Goal: Task Accomplishment & Management: Use online tool/utility

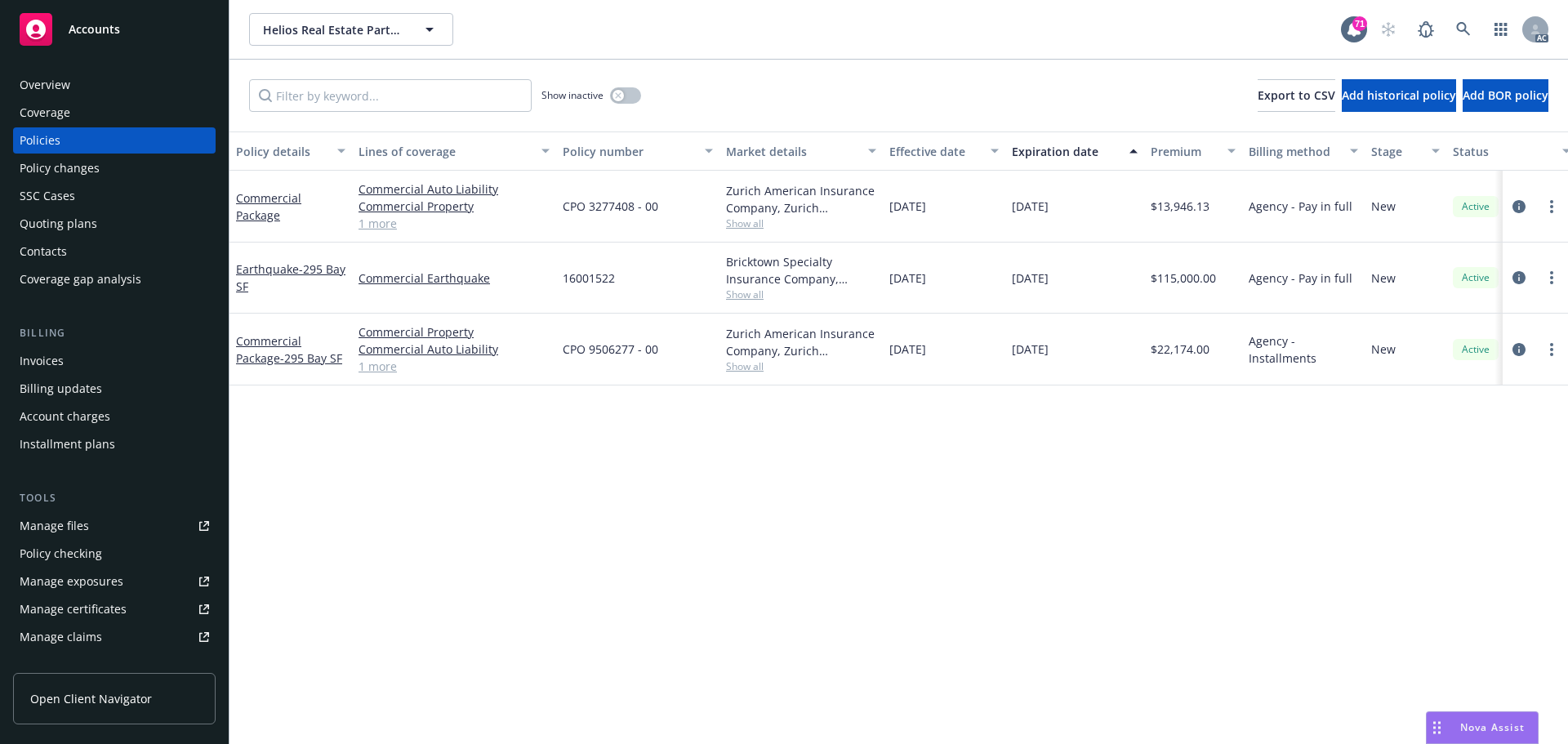
click at [1510, 727] on span "Nova Assist" at bounding box center [1492, 727] width 64 height 13
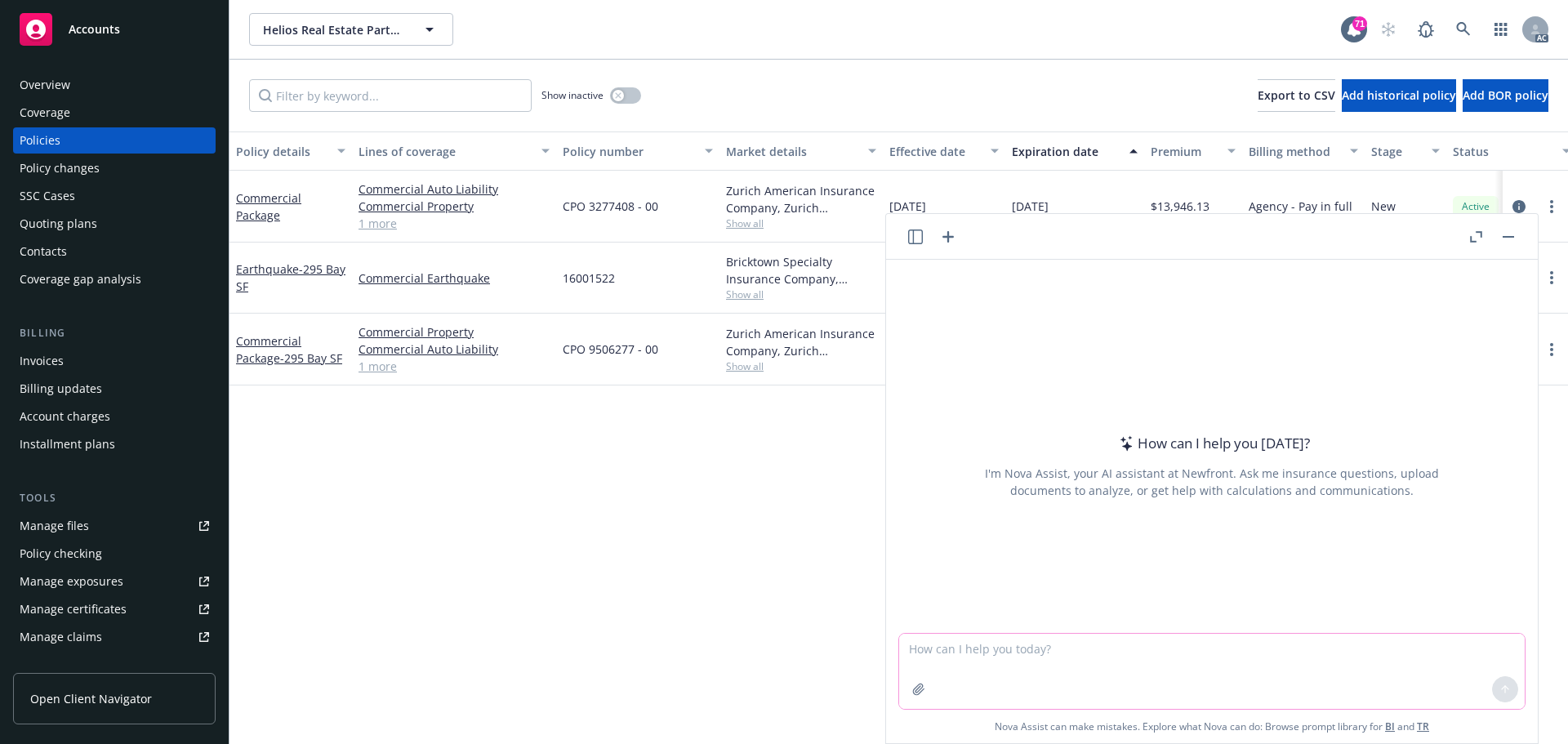
click at [1052, 647] on textarea at bounding box center [1212, 671] width 625 height 75
paste textarea "according to our procedure we need to assign the case back to you three days pr…"
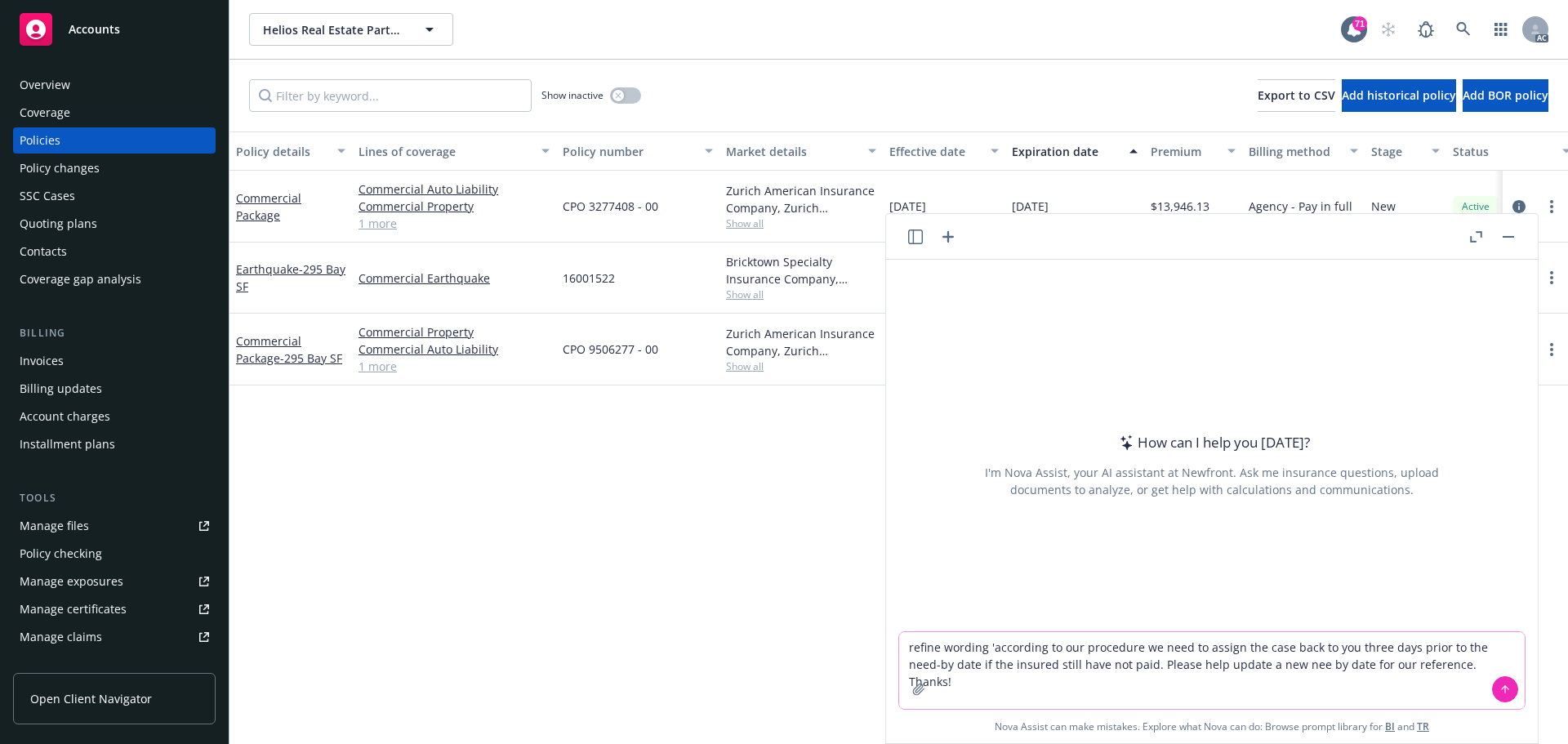
drag, startPoint x: 1424, startPoint y: 671, endPoint x: 1470, endPoint y: 671, distance: 46.0
click at [1470, 671] on textarea "refine wording 'according to our procedure we need to assign the case back to y…" at bounding box center [1212, 670] width 625 height 77
type textarea "refine wording 'according to our procedure we need to assign the case back to y…"
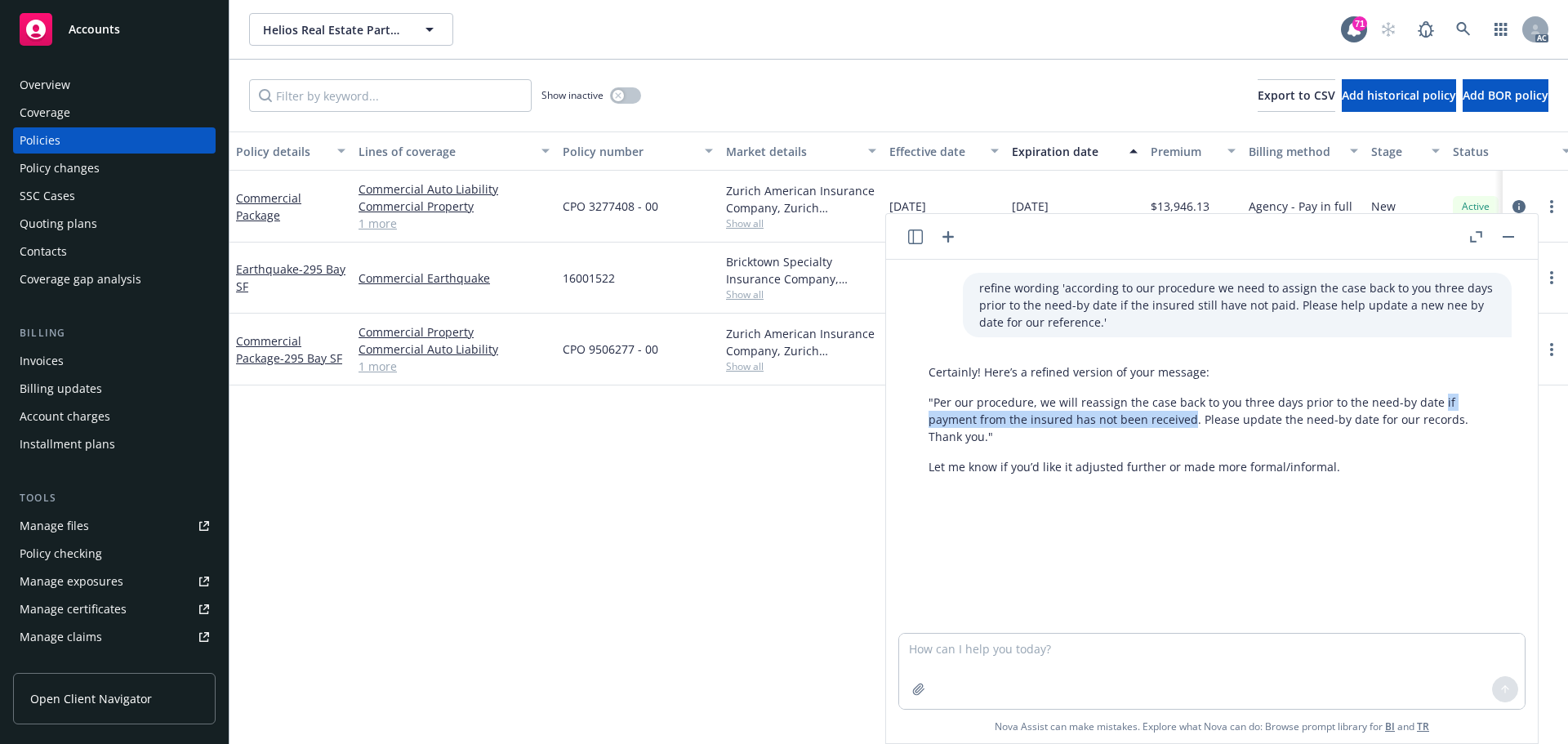
drag, startPoint x: 1430, startPoint y: 405, endPoint x: 1190, endPoint y: 427, distance: 241.0
click at [1190, 427] on p ""Per our procedure, we will reassign the case back to you three days prior to t…" at bounding box center [1211, 420] width 567 height 52
copy p "if payment from the insured has not been received"
click at [1509, 240] on button "button" at bounding box center [1509, 237] width 19 height 19
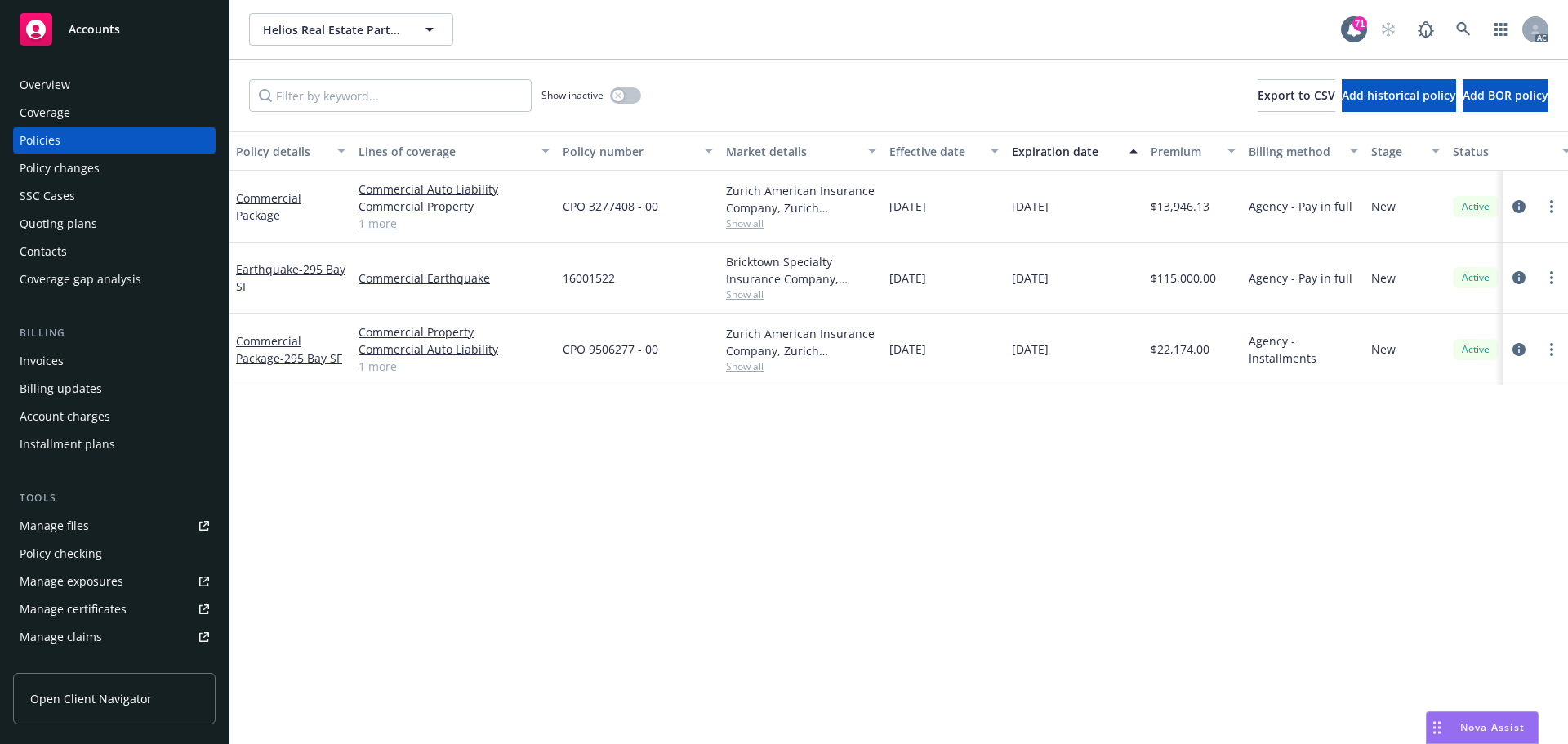
click at [889, 560] on div "Policy details Lines of coverage Policy number Market details Effective date Ex…" at bounding box center [899, 437] width 1339 height 613
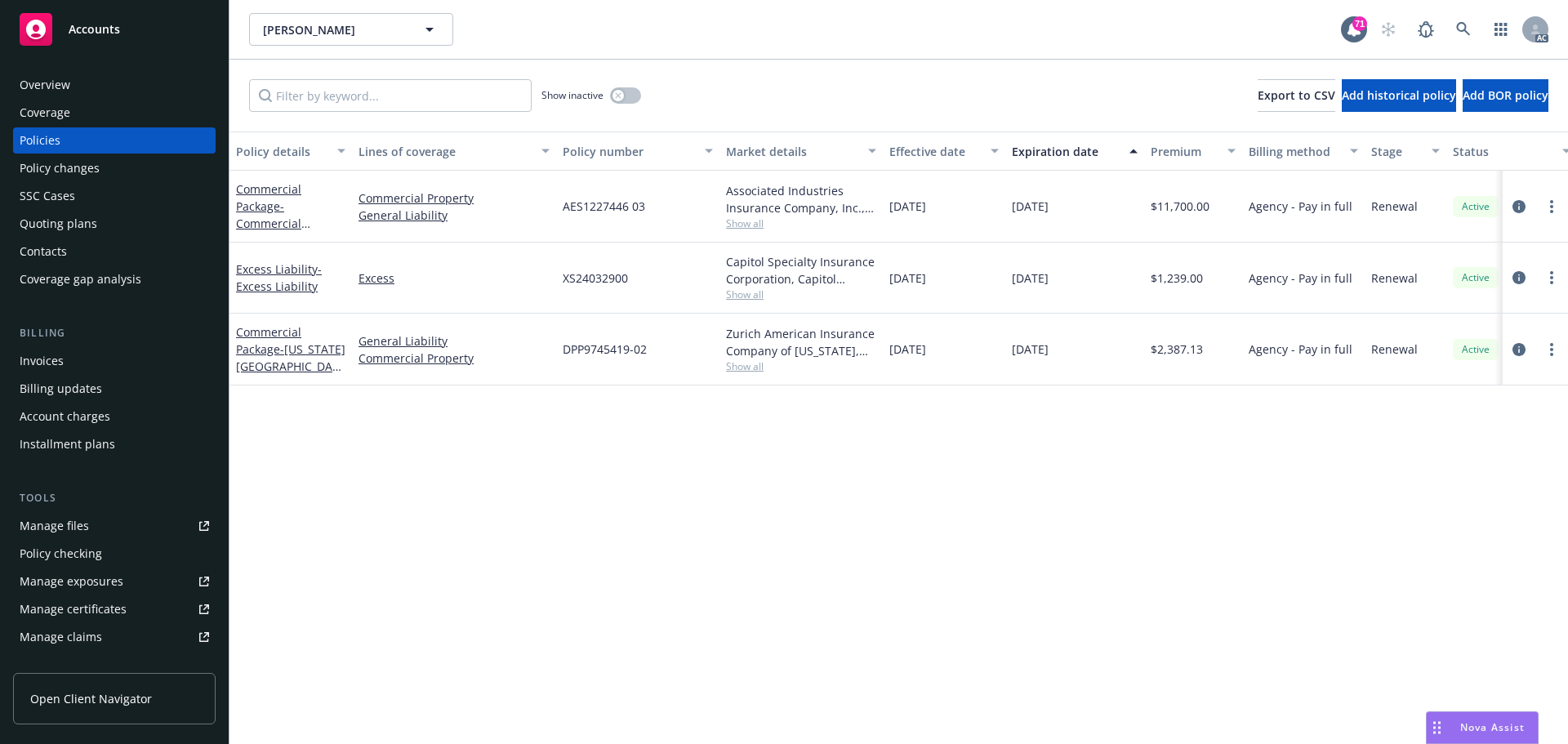
click at [613, 547] on div "Policy details Lines of coverage Policy number Market details Effective date Ex…" at bounding box center [899, 437] width 1339 height 613
click at [626, 102] on button "button" at bounding box center [625, 95] width 31 height 16
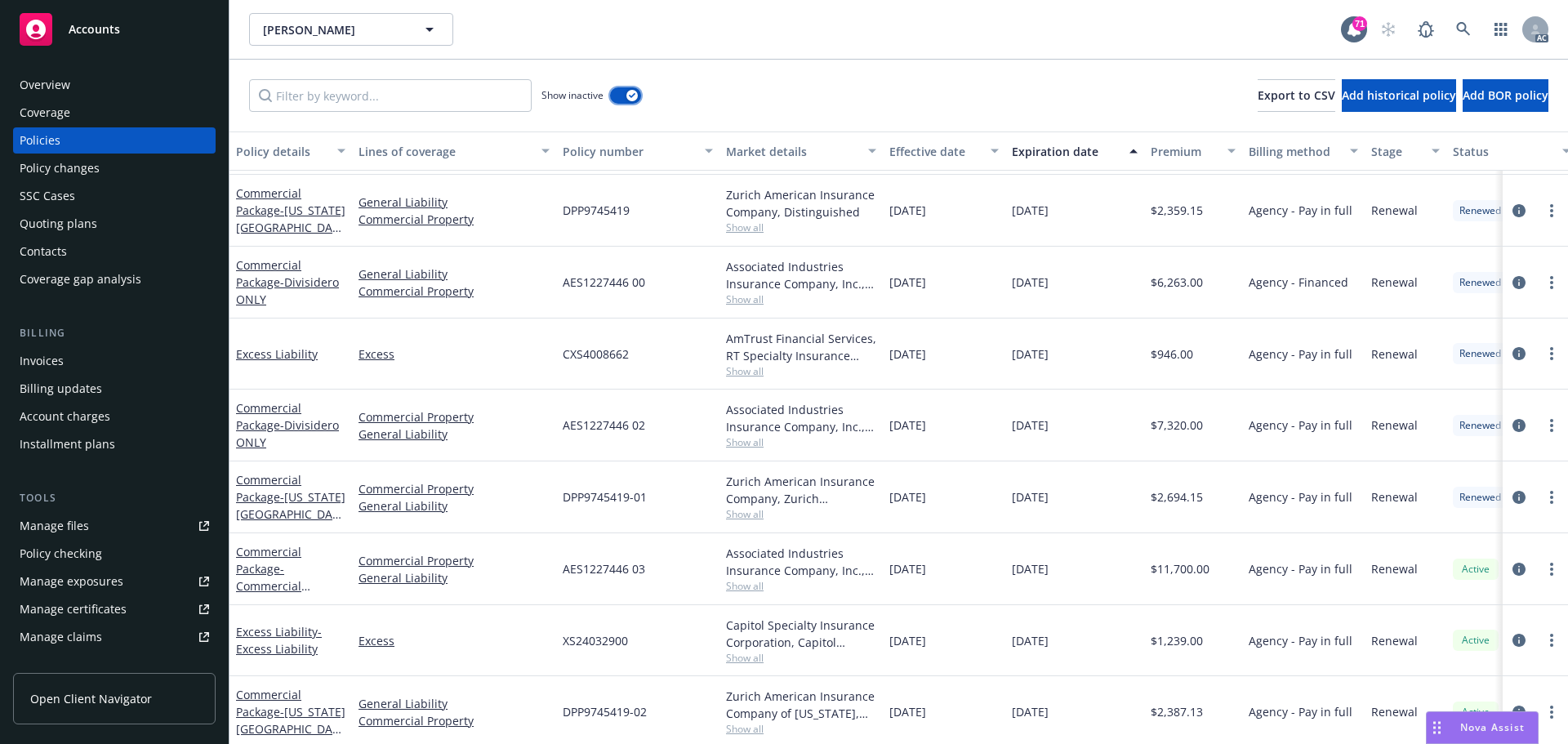
scroll to position [440, 0]
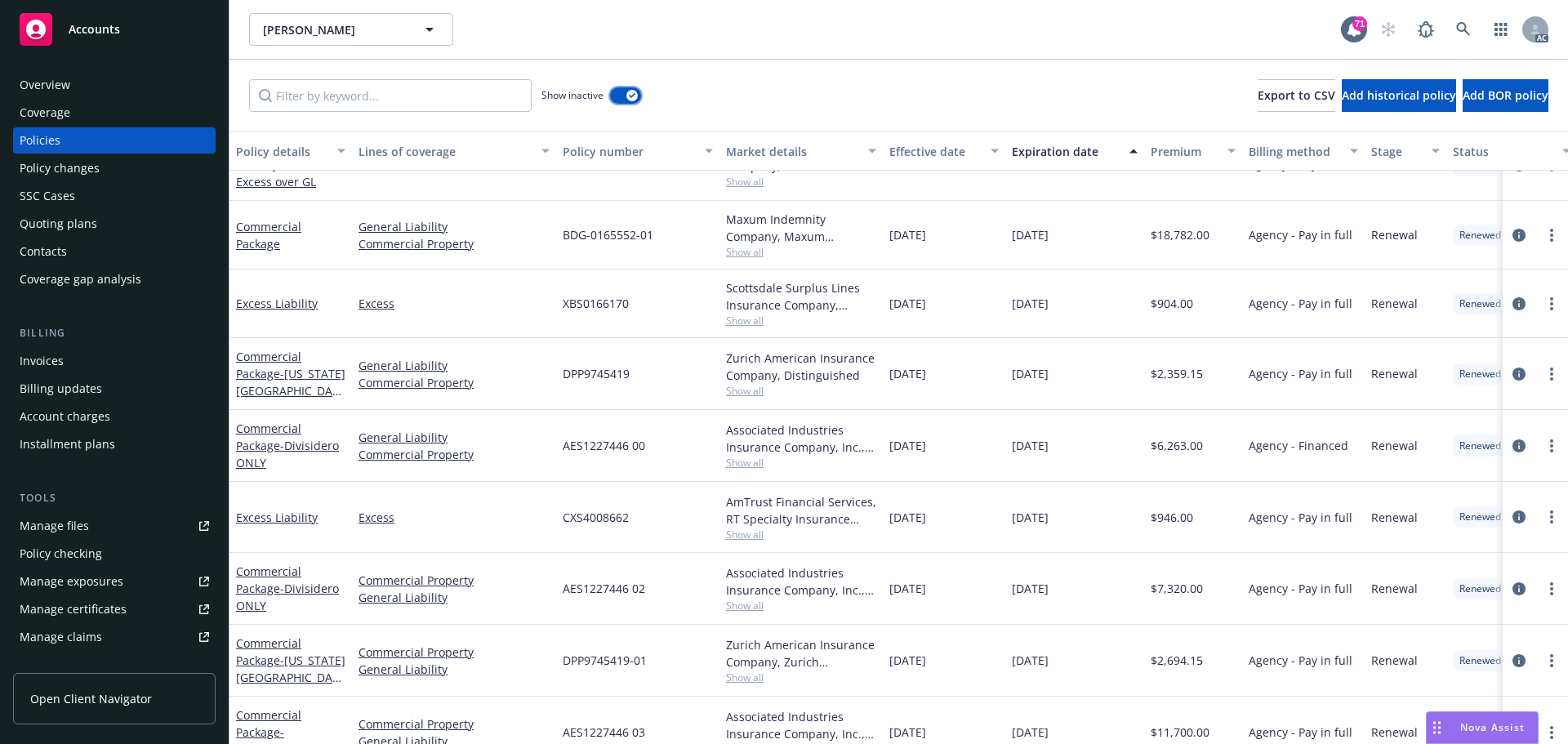
click at [632, 91] on div "button" at bounding box center [632, 96] width 12 height 12
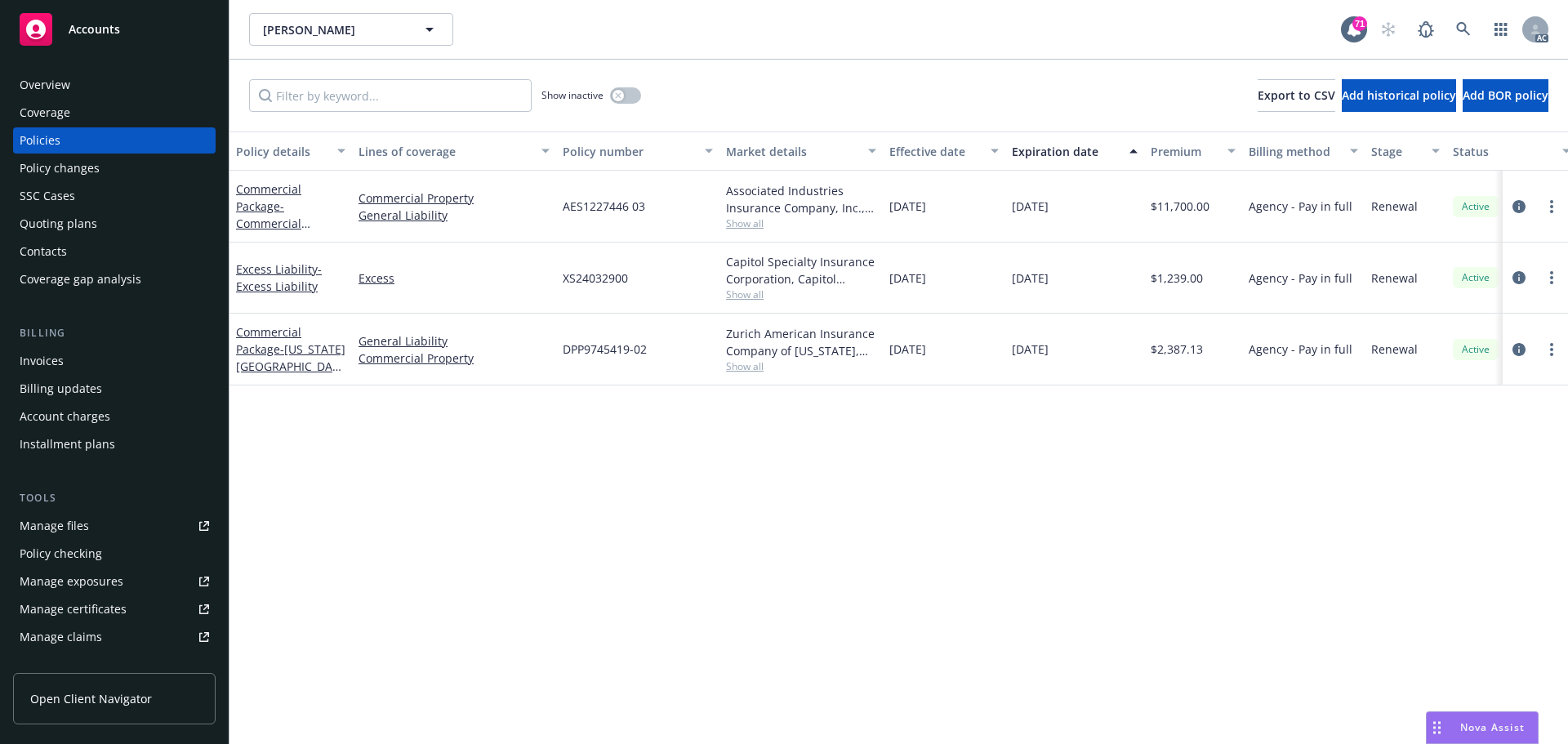
click at [784, 484] on div "Policy details Lines of coverage Policy number Market details Effective date Ex…" at bounding box center [899, 437] width 1339 height 613
click at [617, 460] on div "Policy details Lines of coverage Policy number Market details Effective date Ex…" at bounding box center [899, 437] width 1339 height 613
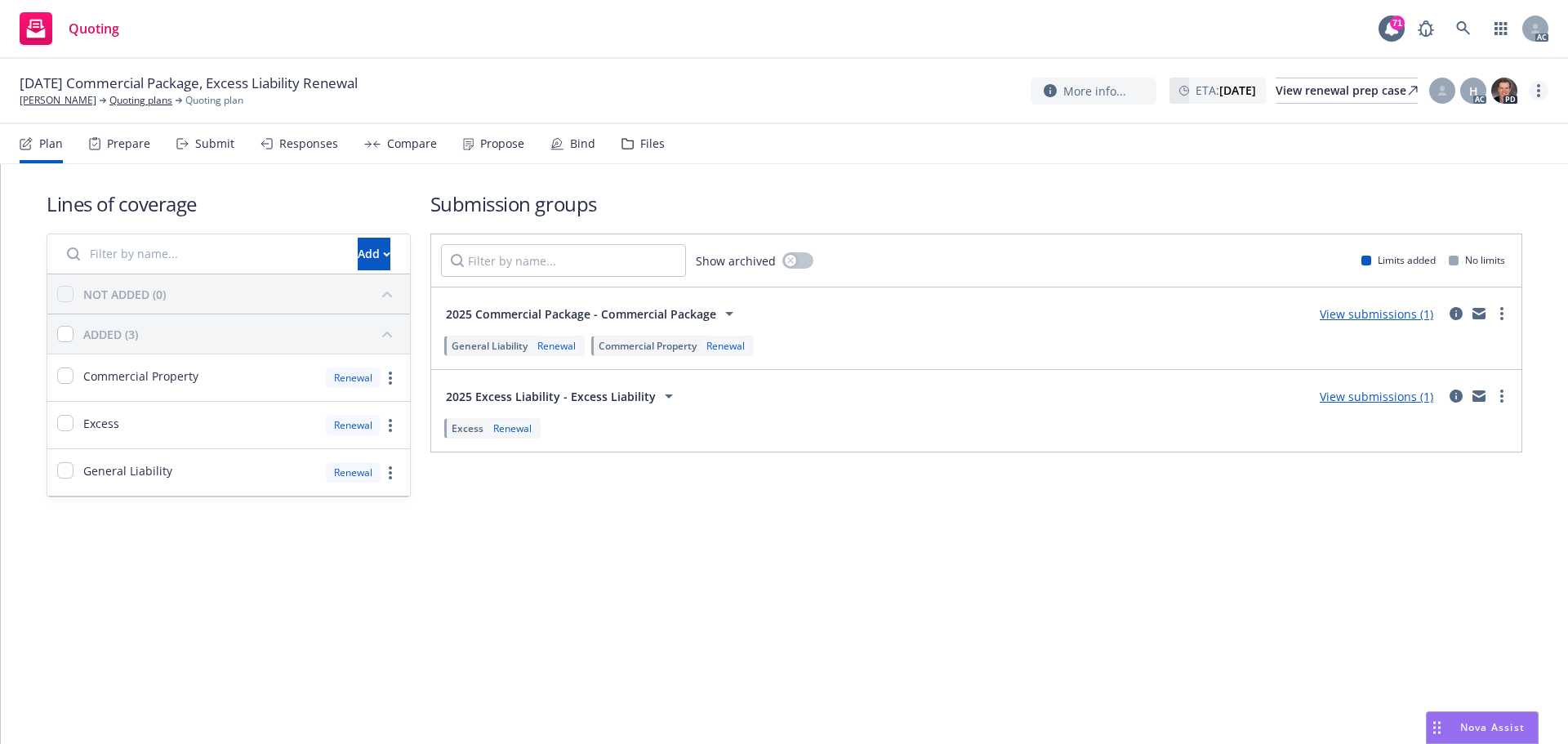
click at [1541, 89] on link "more" at bounding box center [1539, 90] width 19 height 19
drag, startPoint x: 1436, startPoint y: 122, endPoint x: 1370, endPoint y: 116, distance: 66.3
click at [1436, 122] on link "Copy logging email" at bounding box center [1457, 125] width 182 height 33
click at [211, 146] on div "Submit" at bounding box center [215, 144] width 39 height 13
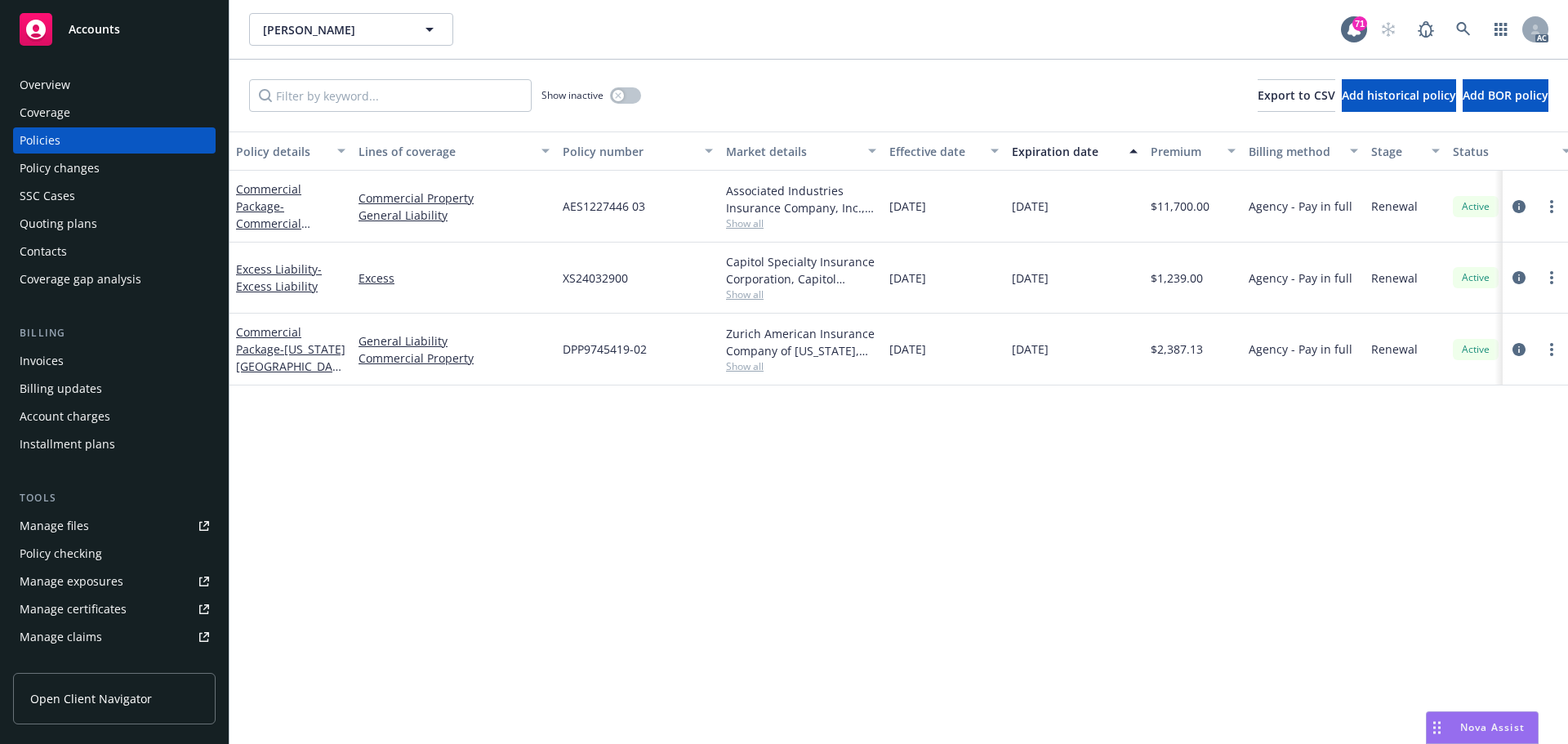
click at [627, 510] on div "Policy details Lines of coverage Policy number Market details Effective date Ex…" at bounding box center [899, 437] width 1339 height 613
click at [441, 425] on div "Policy details Lines of coverage Policy number Market details Effective date Ex…" at bounding box center [899, 437] width 1339 height 613
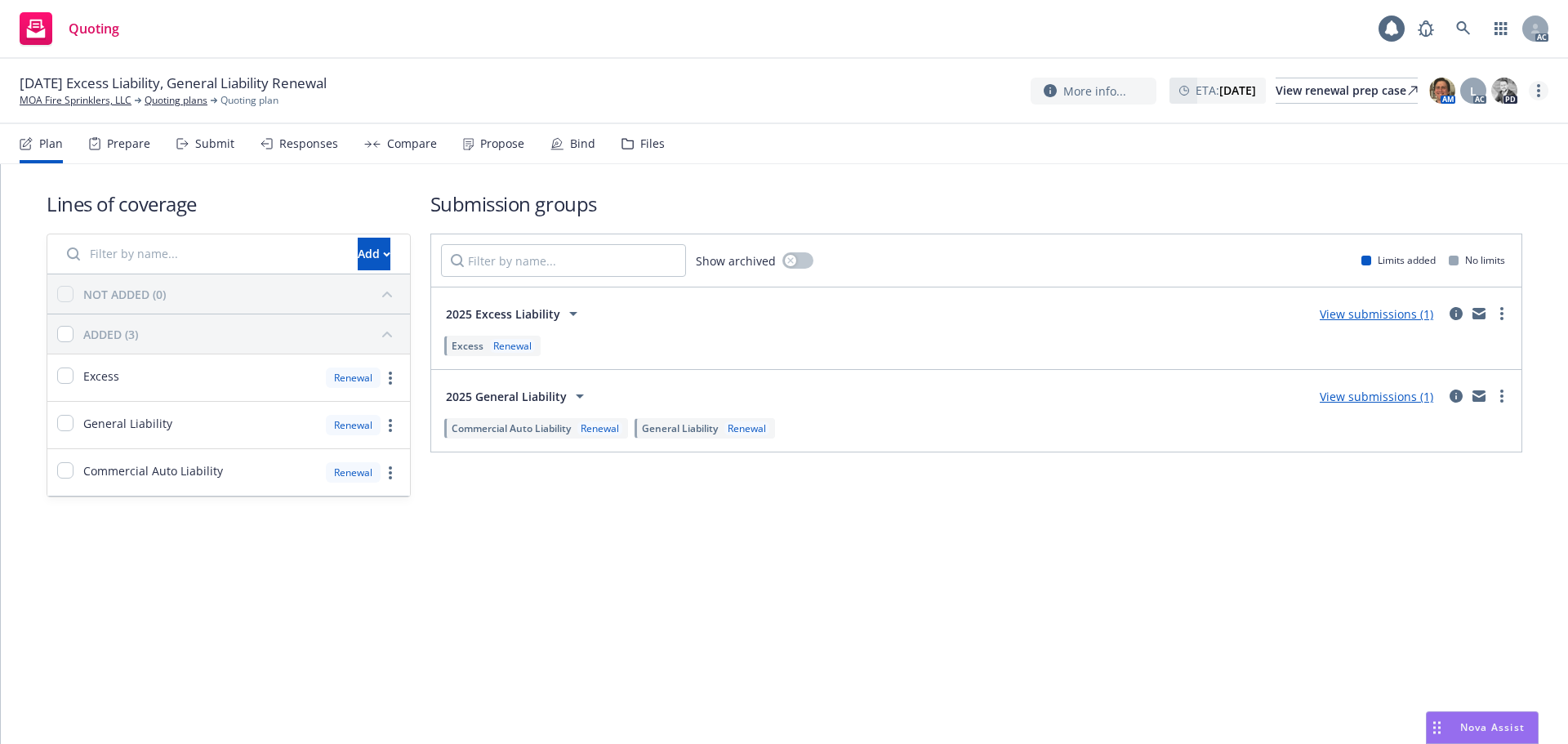
click at [1540, 93] on icon "more" at bounding box center [1538, 91] width 3 height 13
click at [1433, 121] on link "Copy logging email" at bounding box center [1457, 124] width 182 height 33
